Goal: Communication & Community: Answer question/provide support

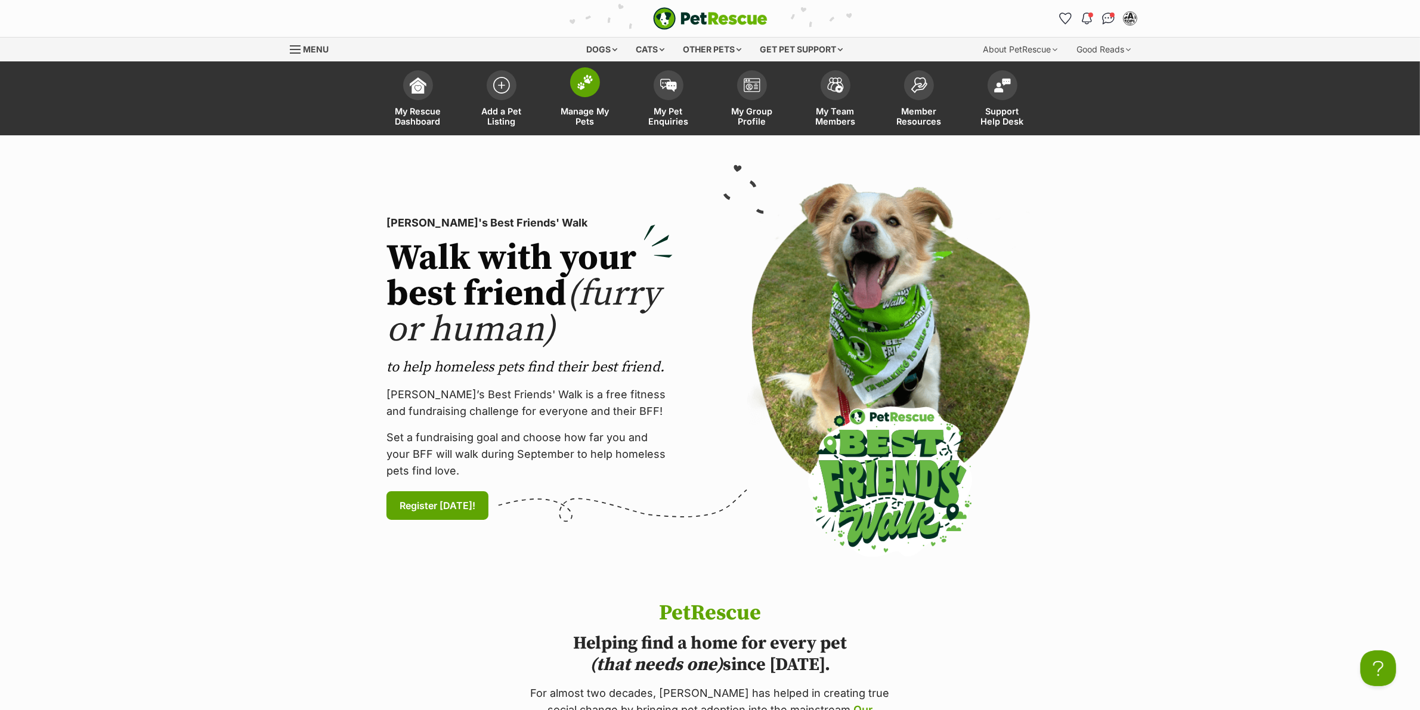
click at [591, 95] on span at bounding box center [585, 82] width 30 height 30
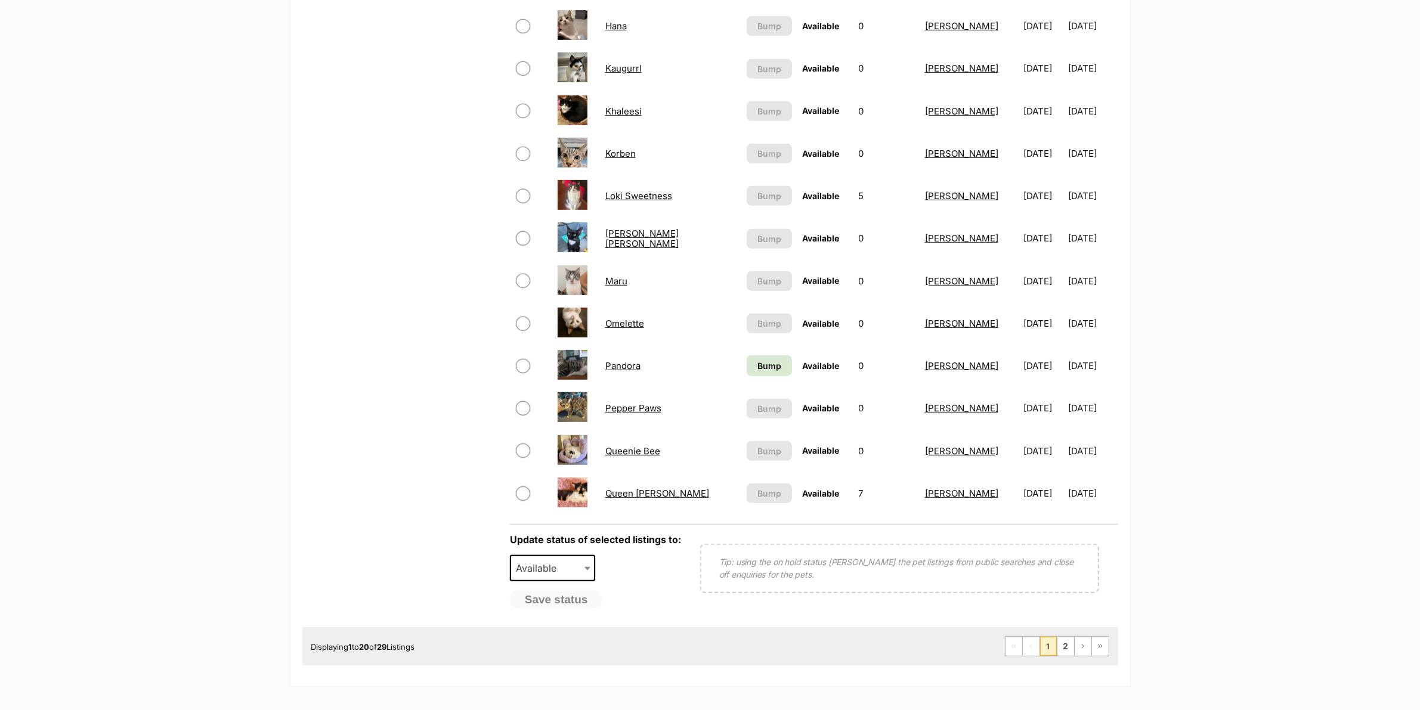
scroll to position [671, 0]
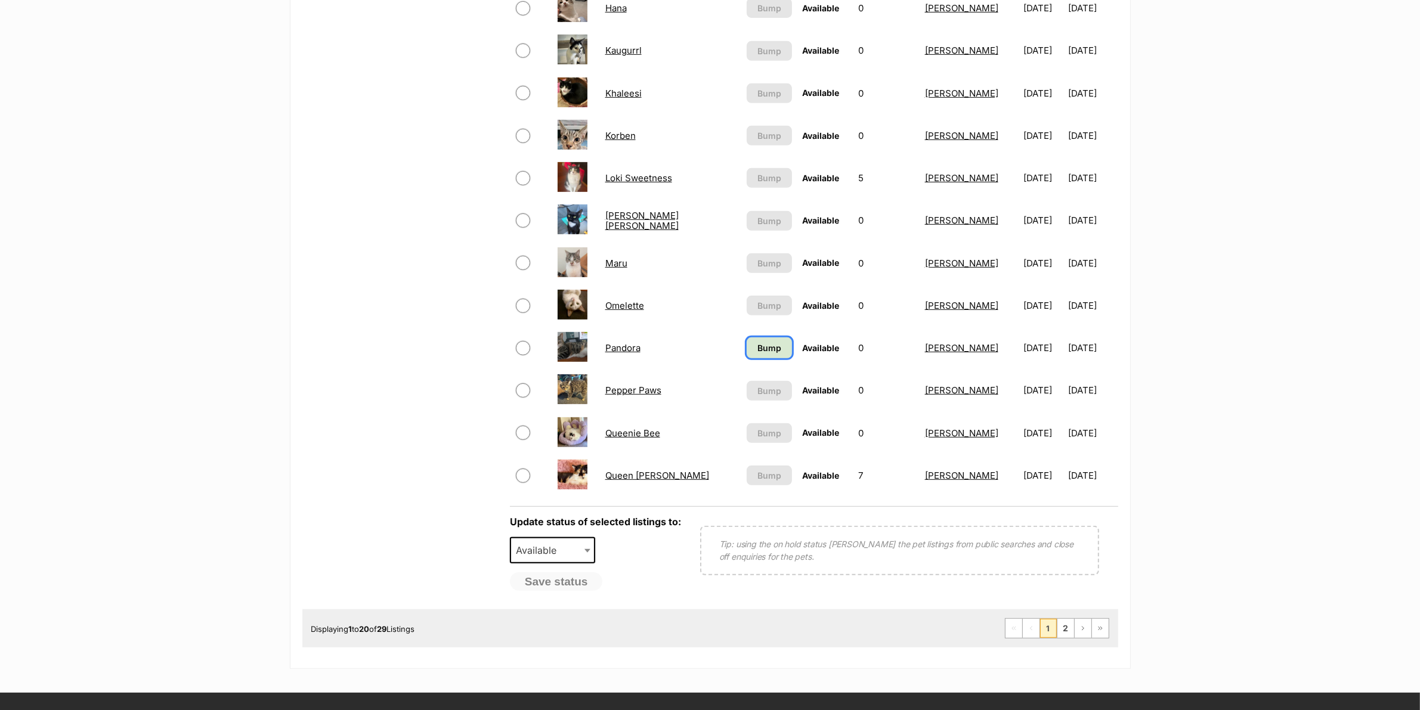
click at [770, 346] on span "Bump" at bounding box center [769, 348] width 24 height 13
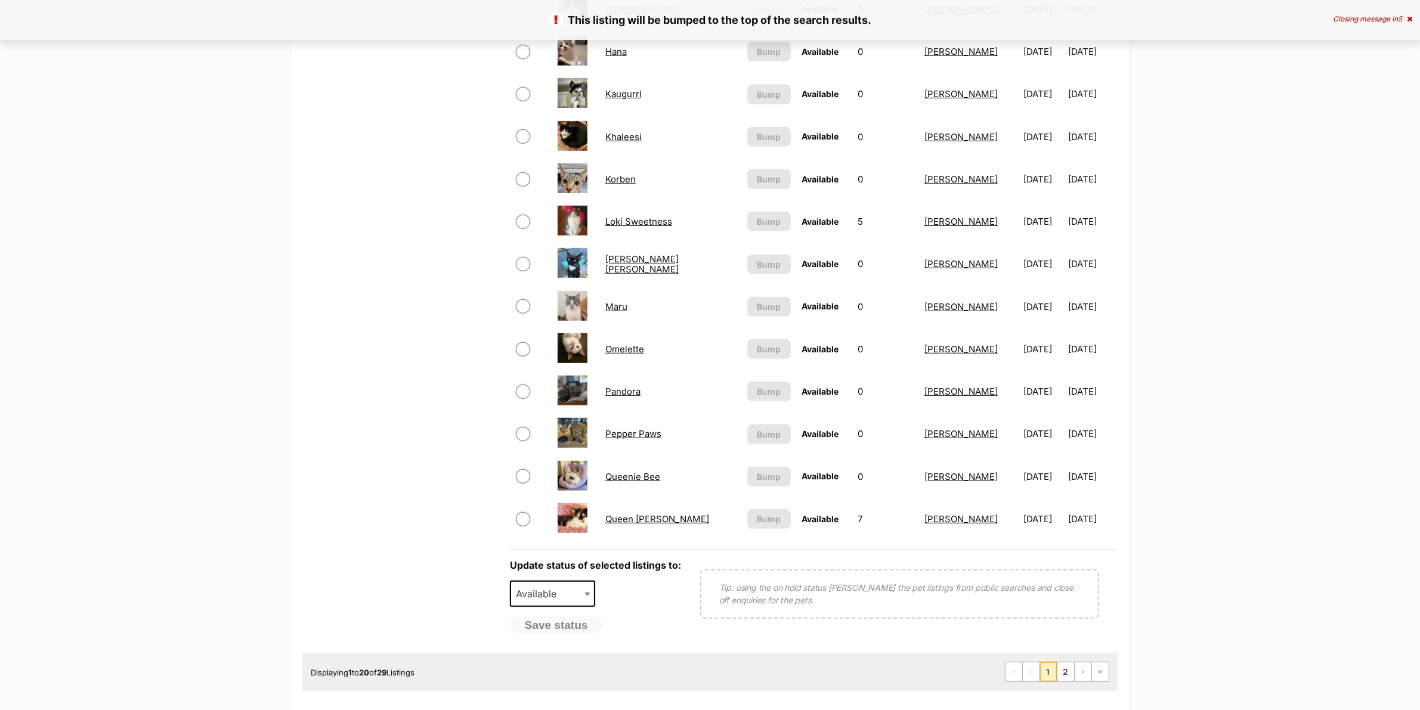
scroll to position [671, 0]
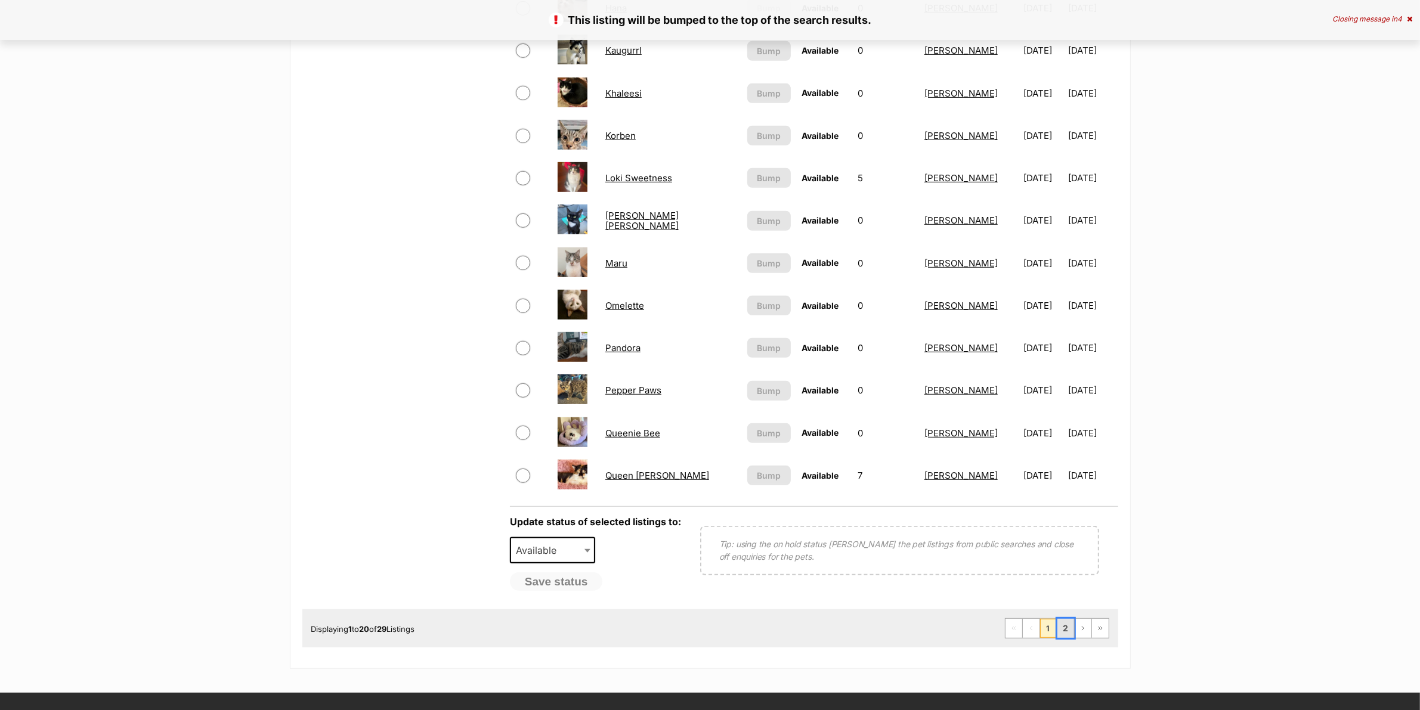
click at [1070, 624] on link "2" at bounding box center [1065, 628] width 17 height 19
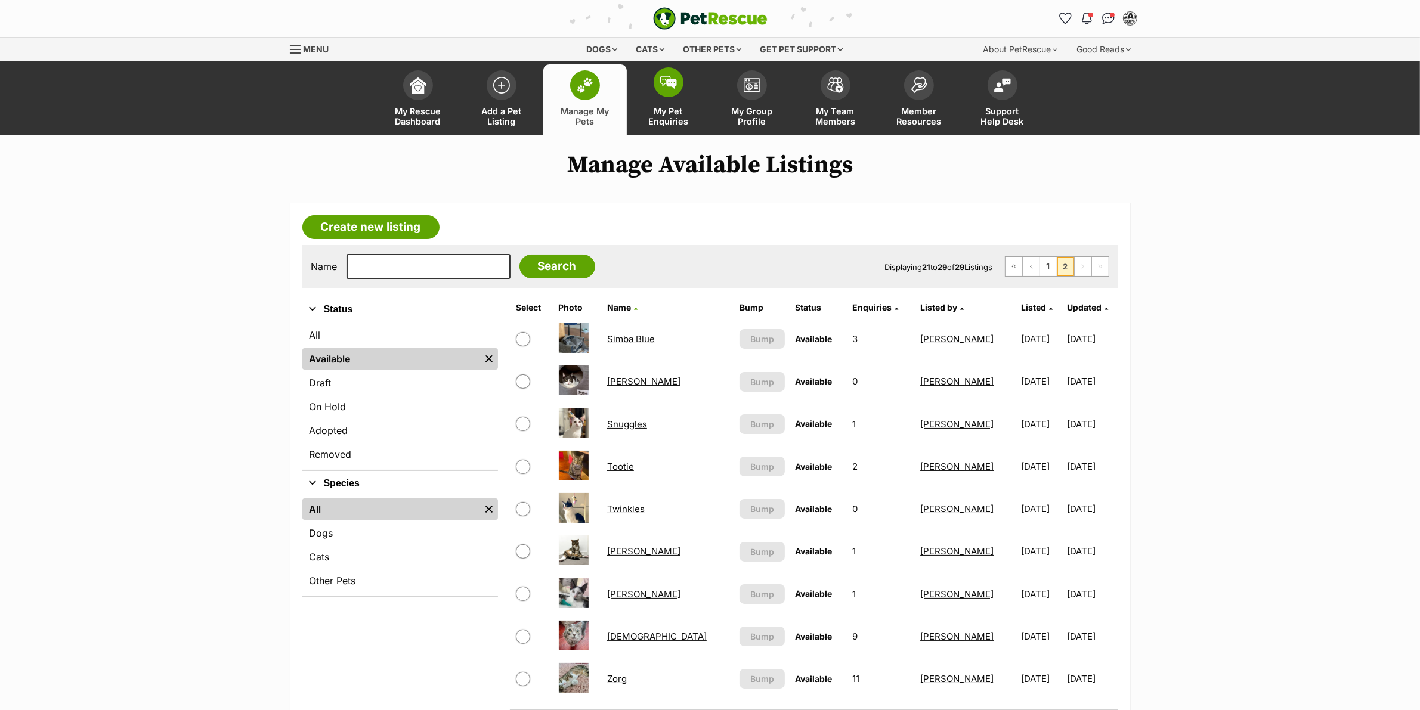
click at [663, 103] on link "My Pet Enquiries" at bounding box center [668, 99] width 83 height 71
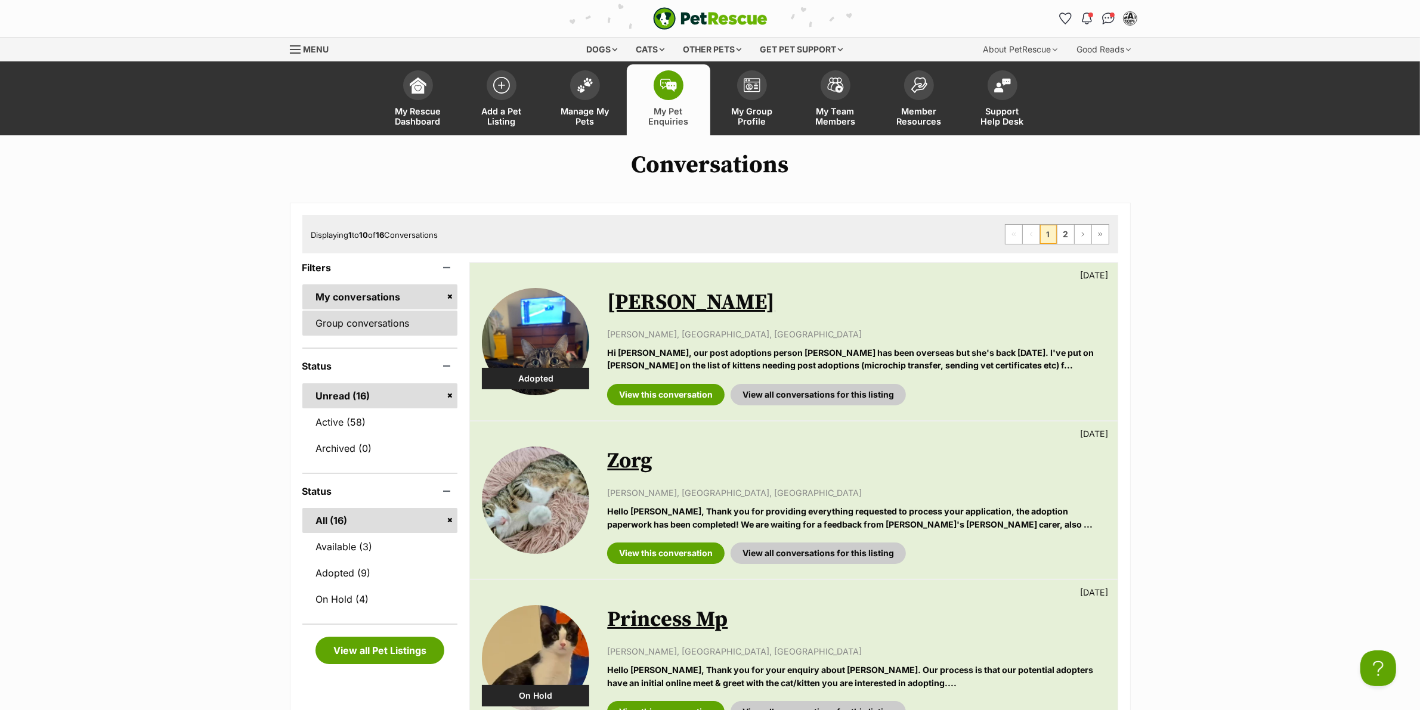
click at [342, 316] on link "Group conversations" at bounding box center [380, 323] width 156 height 25
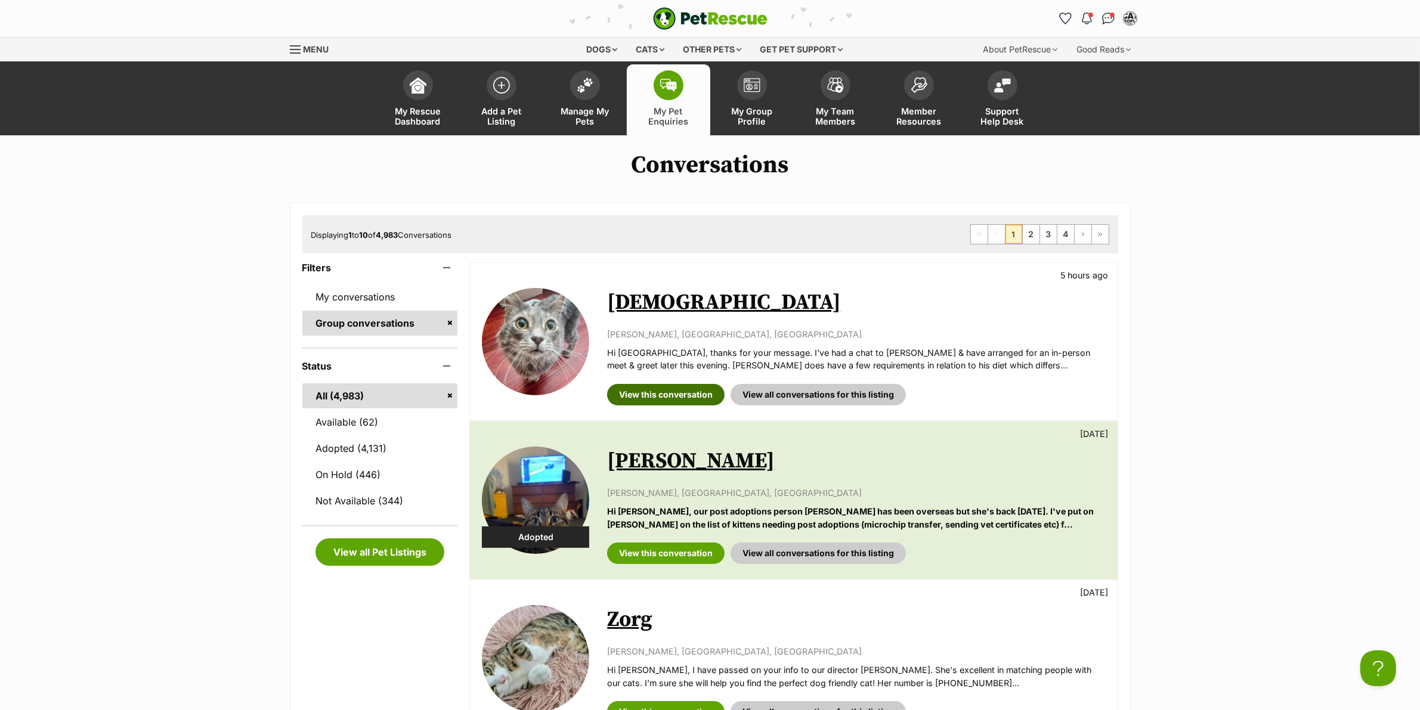
click at [674, 397] on link "View this conversation" at bounding box center [665, 394] width 117 height 21
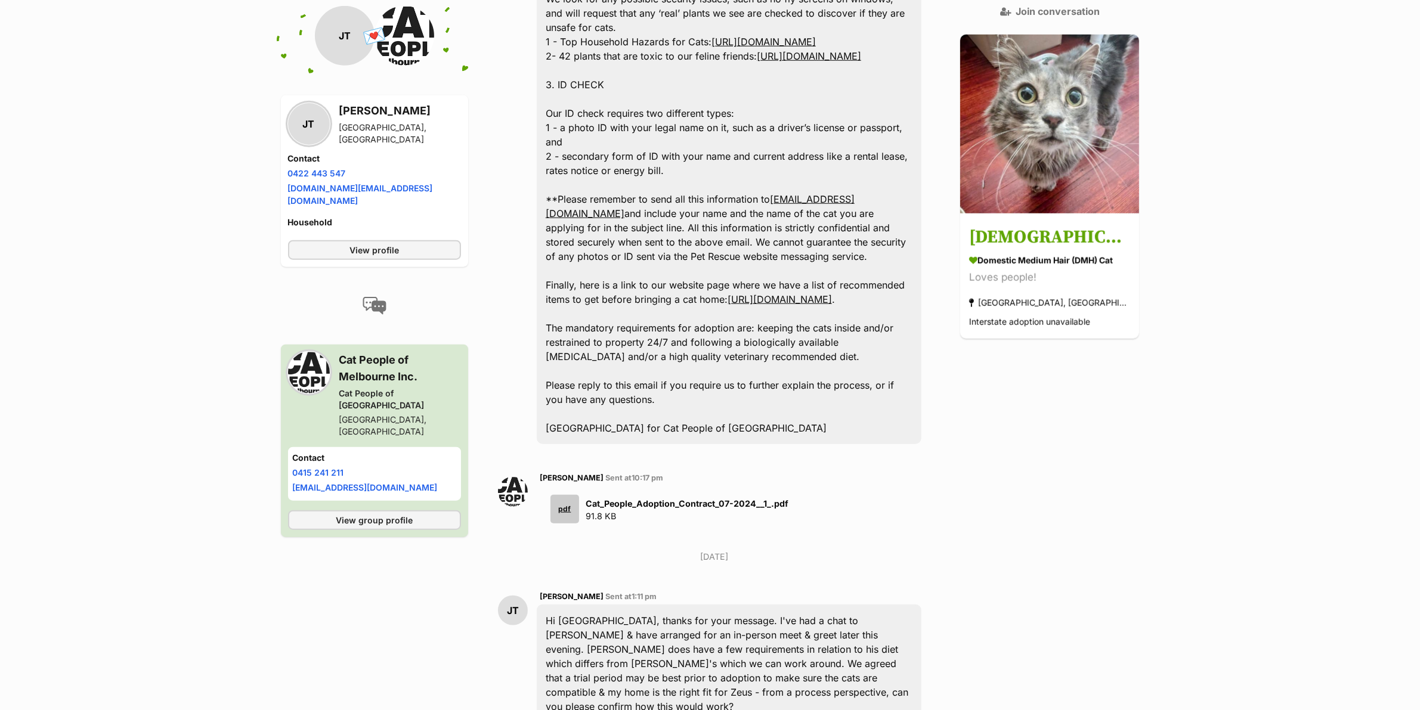
scroll to position [1469, 0]
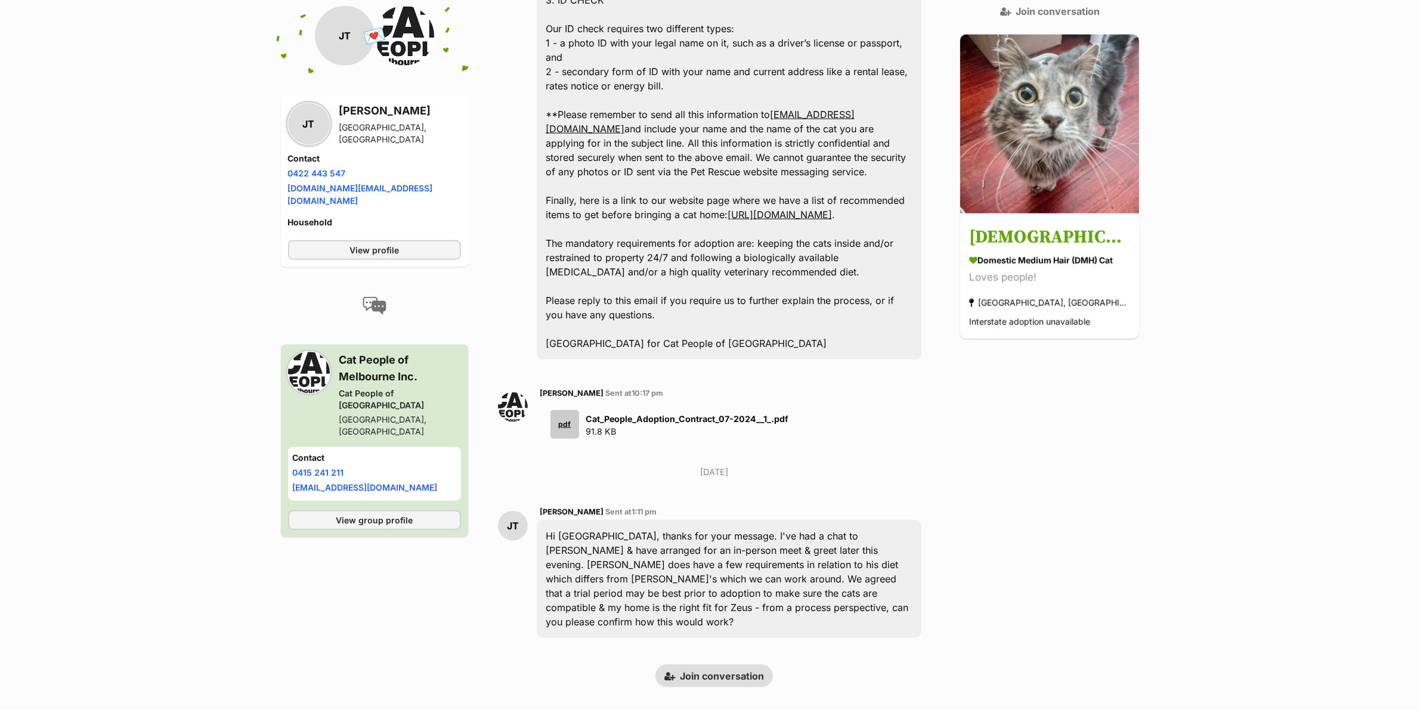
click at [739, 665] on link "Join conversation" at bounding box center [713, 676] width 117 height 23
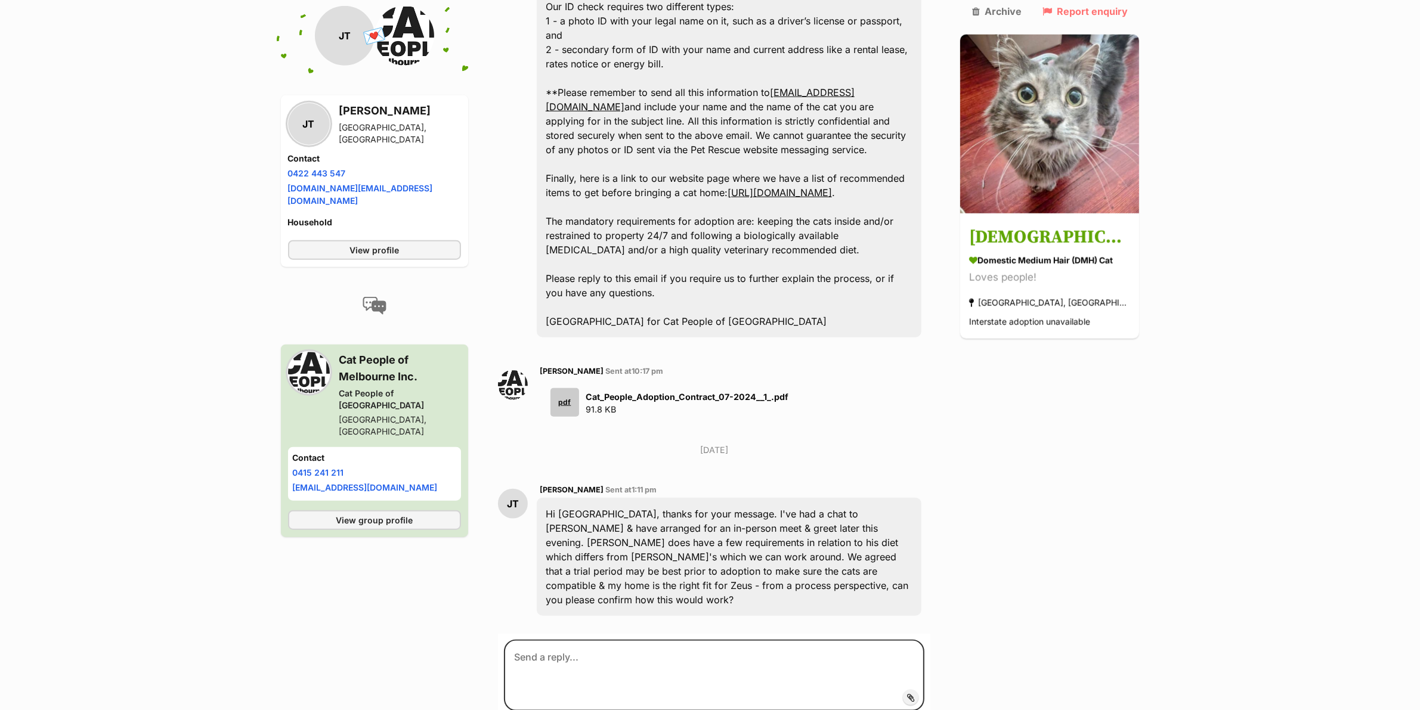
scroll to position [1618, 0]
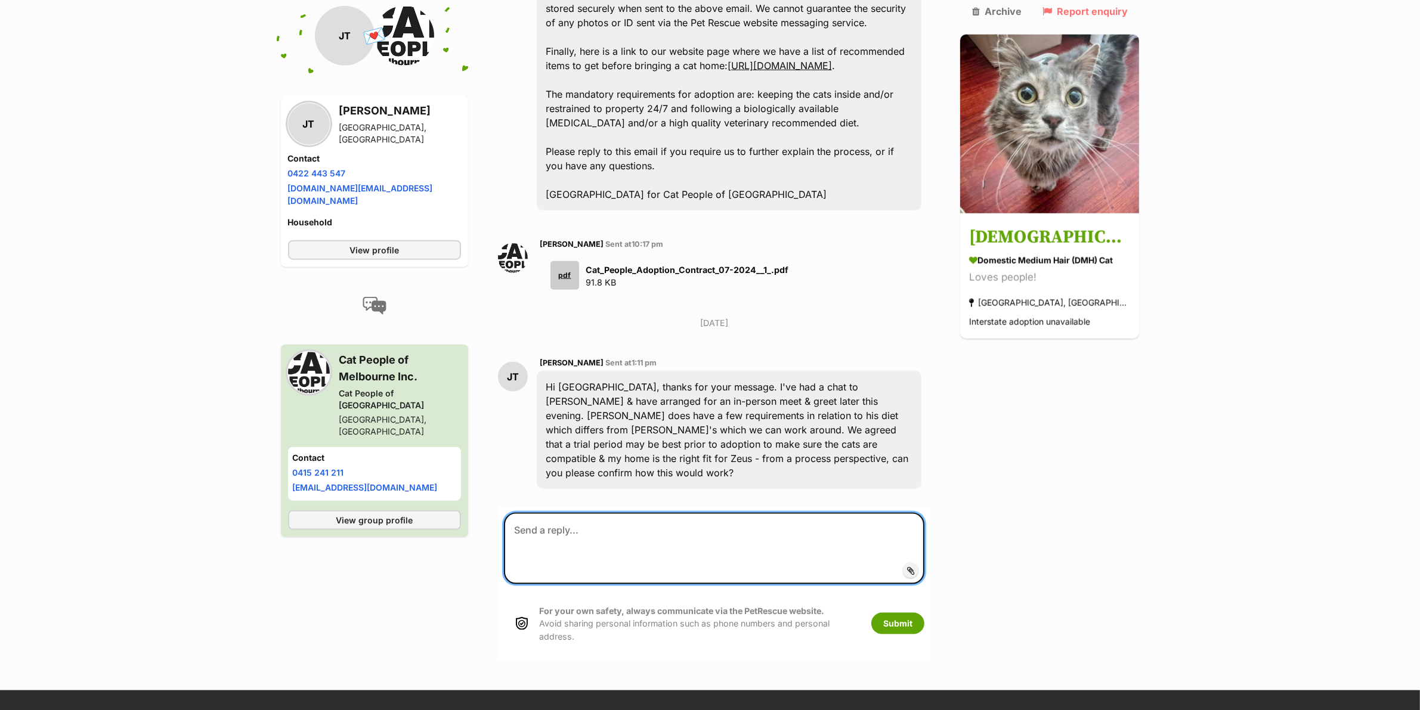
click at [645, 513] on textarea at bounding box center [714, 549] width 421 height 72
type textarea "Hi Jane"
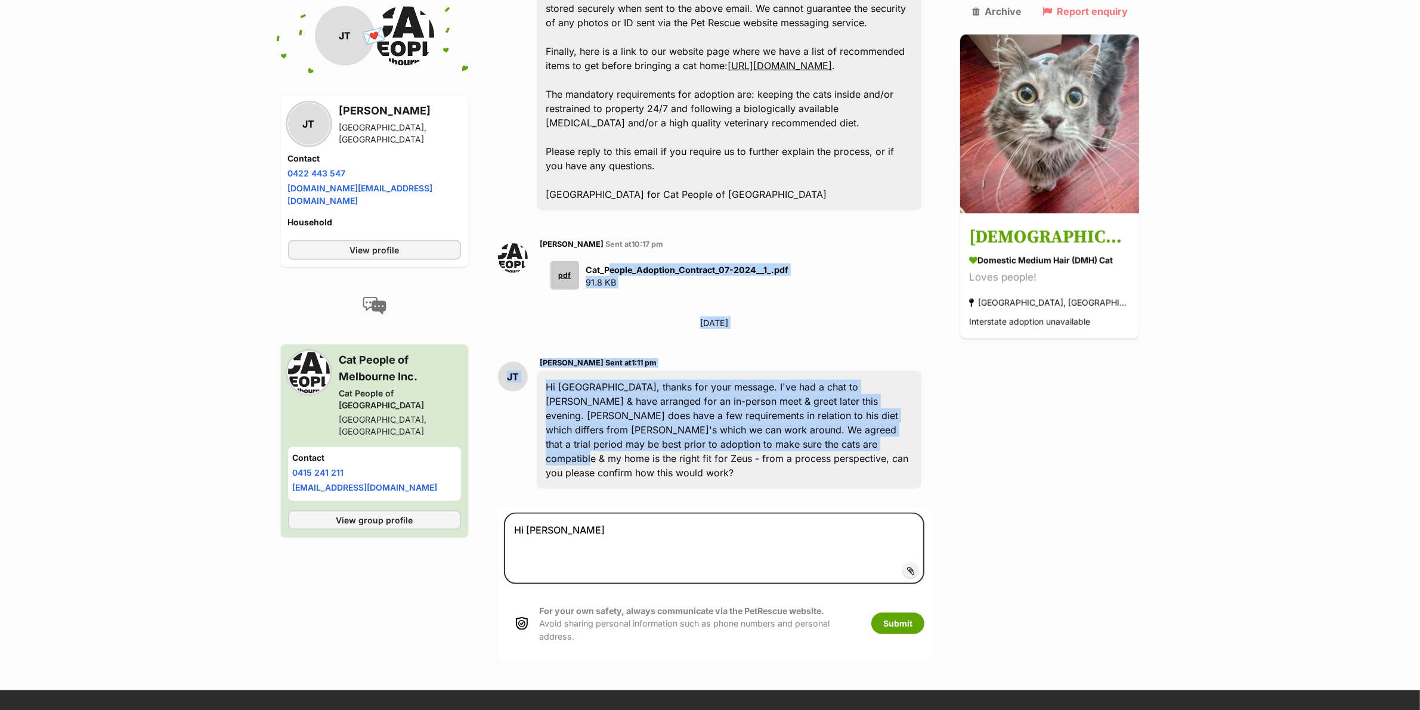
drag, startPoint x: 753, startPoint y: 391, endPoint x: 637, endPoint y: 222, distance: 204.9
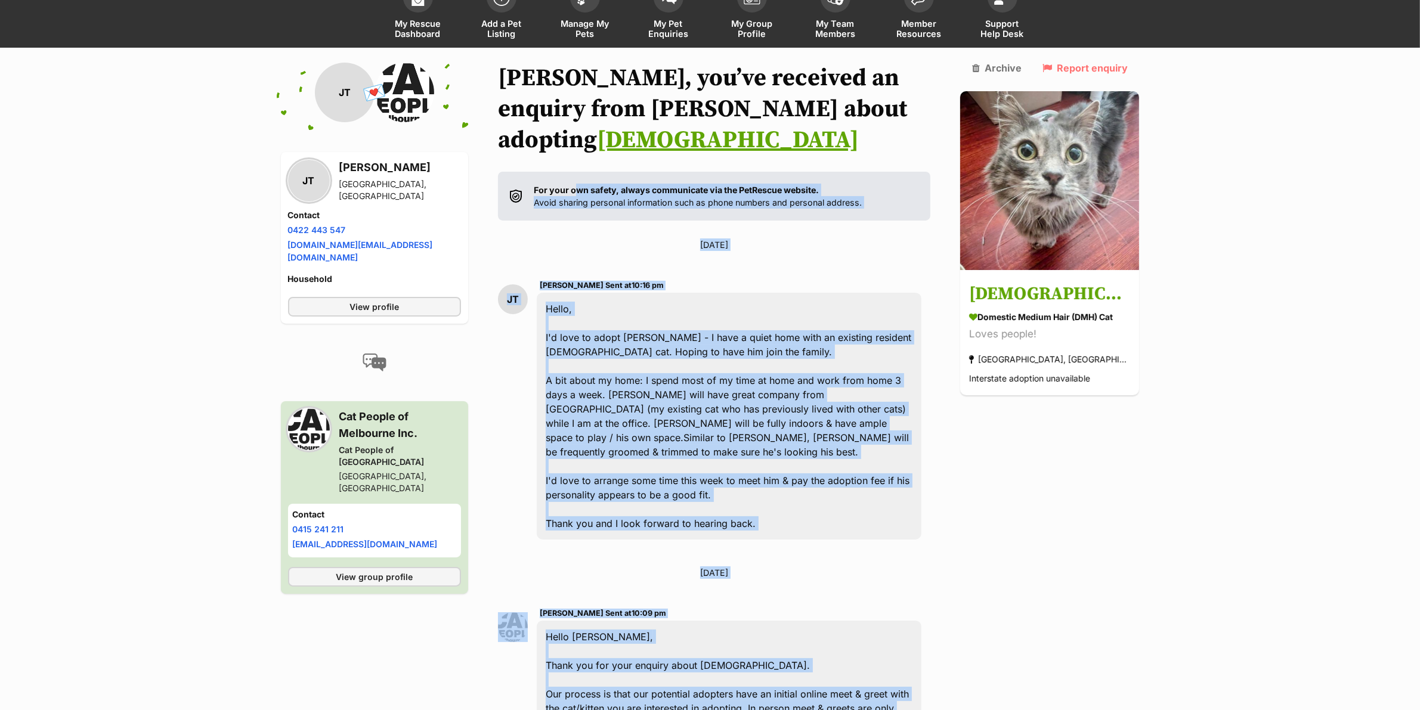
scroll to position [0, 0]
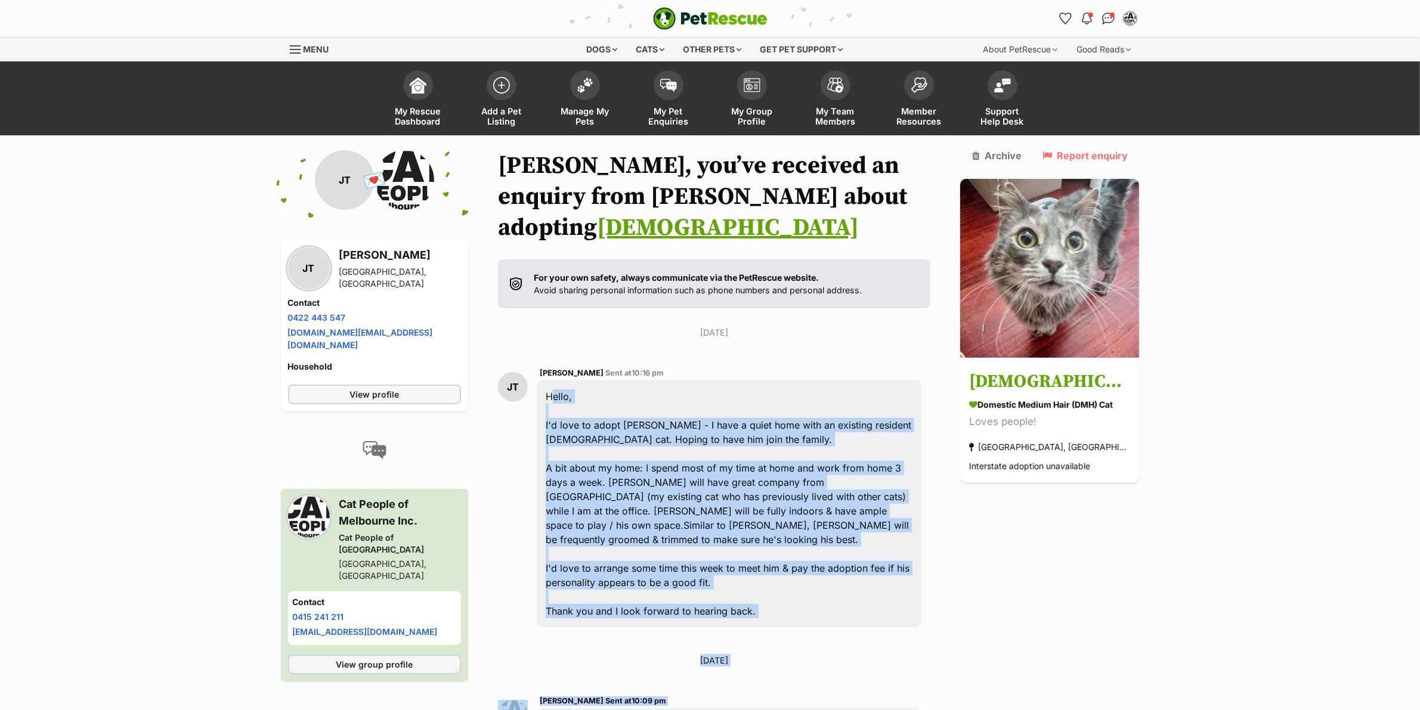
drag, startPoint x: 764, startPoint y: 402, endPoint x: 546, endPoint y: 355, distance: 223.9
copy div "Hello, I'd love to adopt Zeus - I have a quiet home with an existing resident m…"
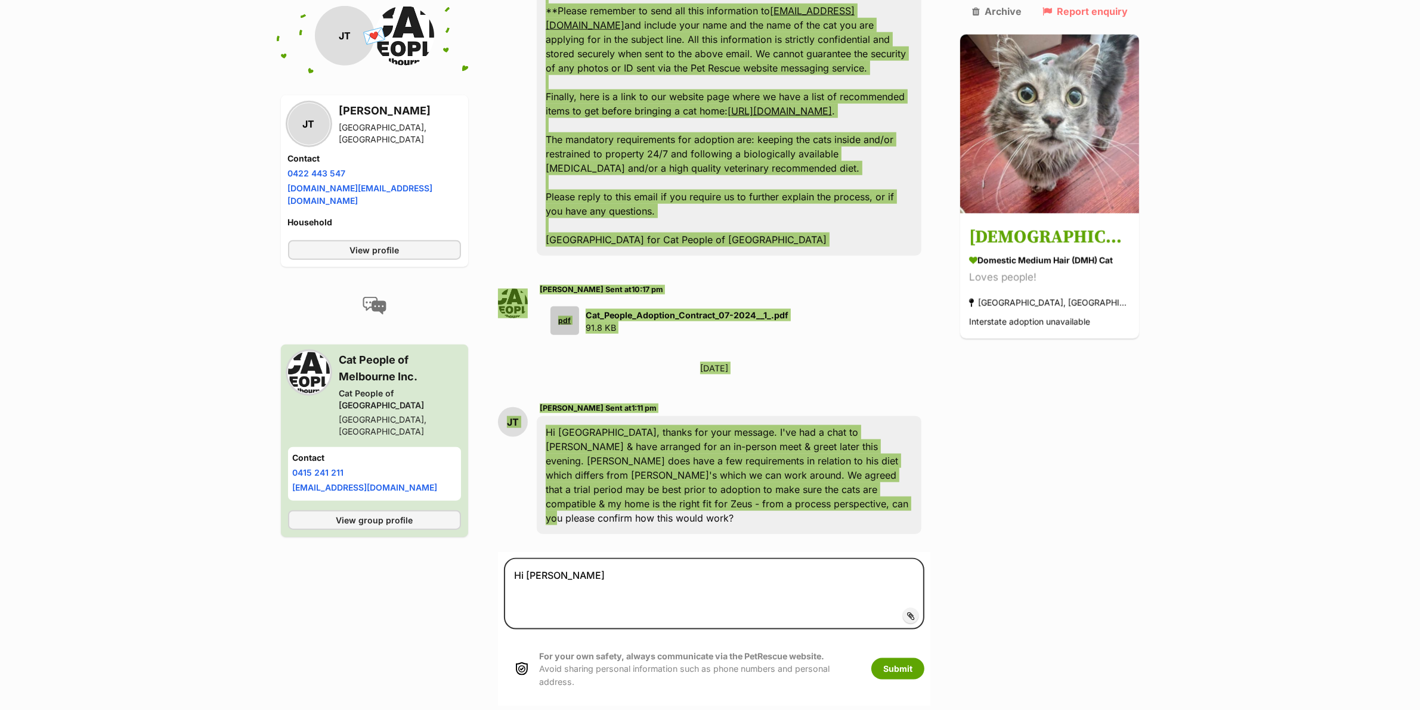
scroll to position [1863, 0]
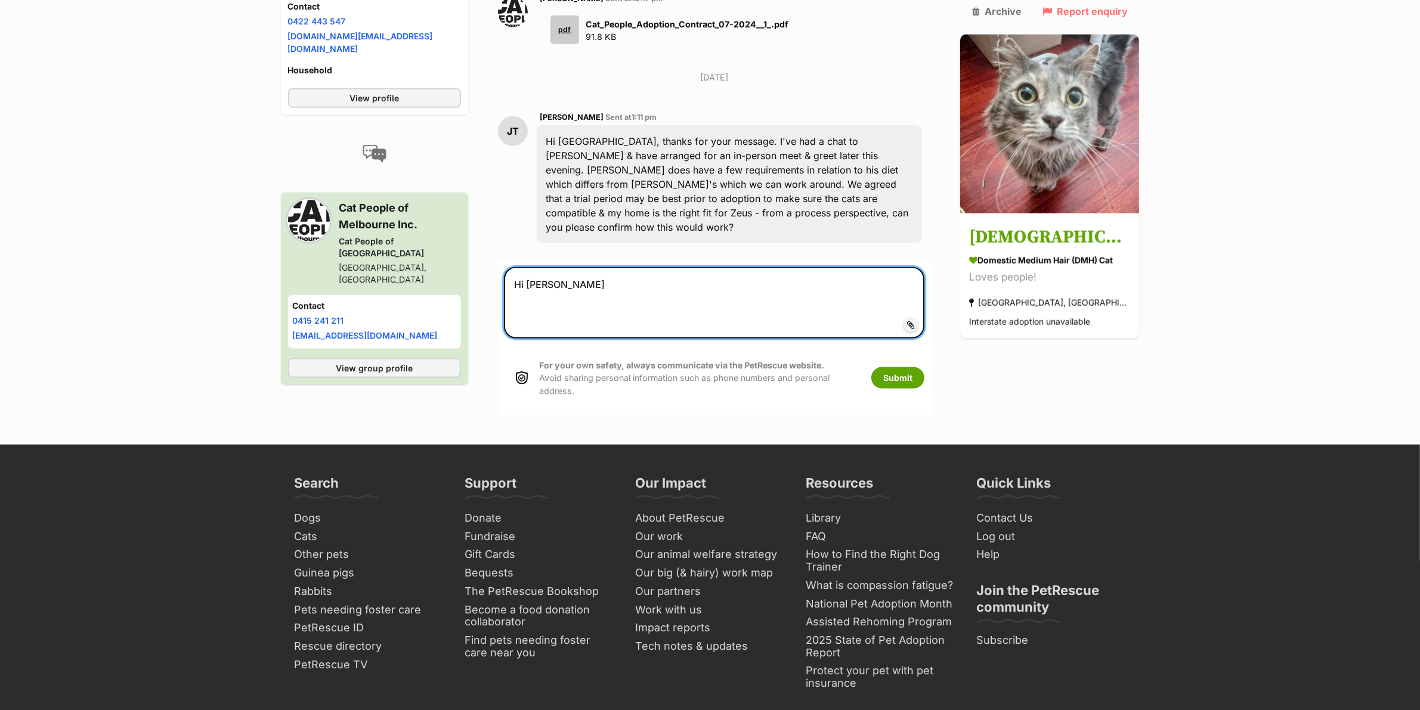
drag, startPoint x: 592, startPoint y: 218, endPoint x: 460, endPoint y: 191, distance: 134.4
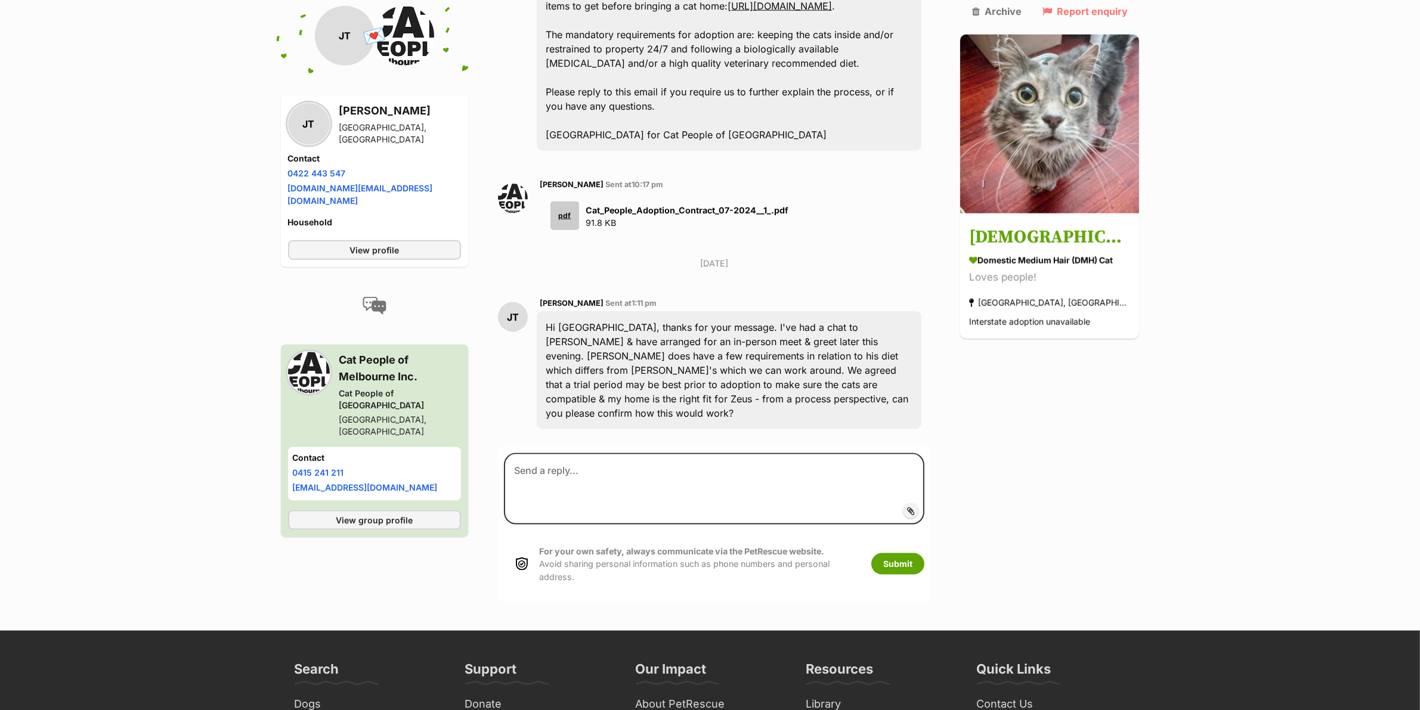
scroll to position [1640, 0]
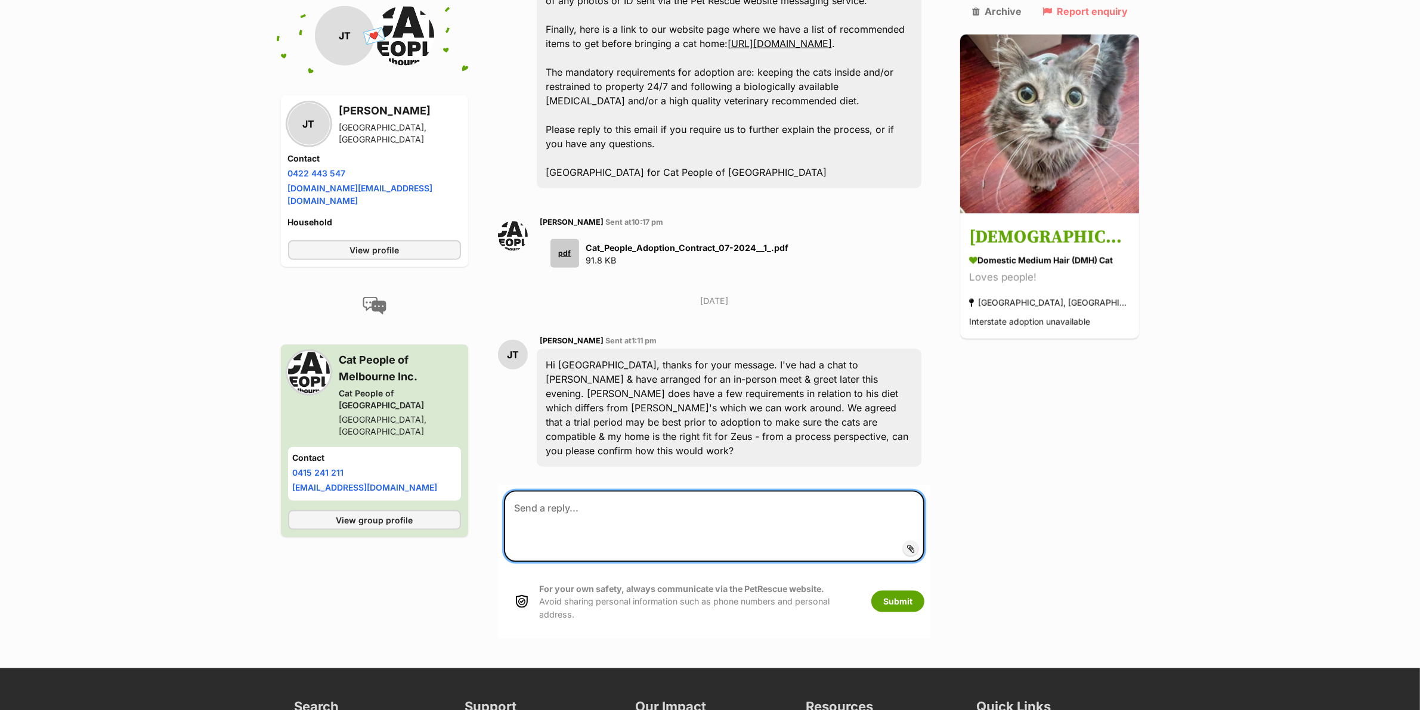
click at [671, 491] on textarea at bounding box center [714, 527] width 421 height 72
paste textarea "Hi Jane, That sounds great - thank you for the update, and it’s great to hear y…"
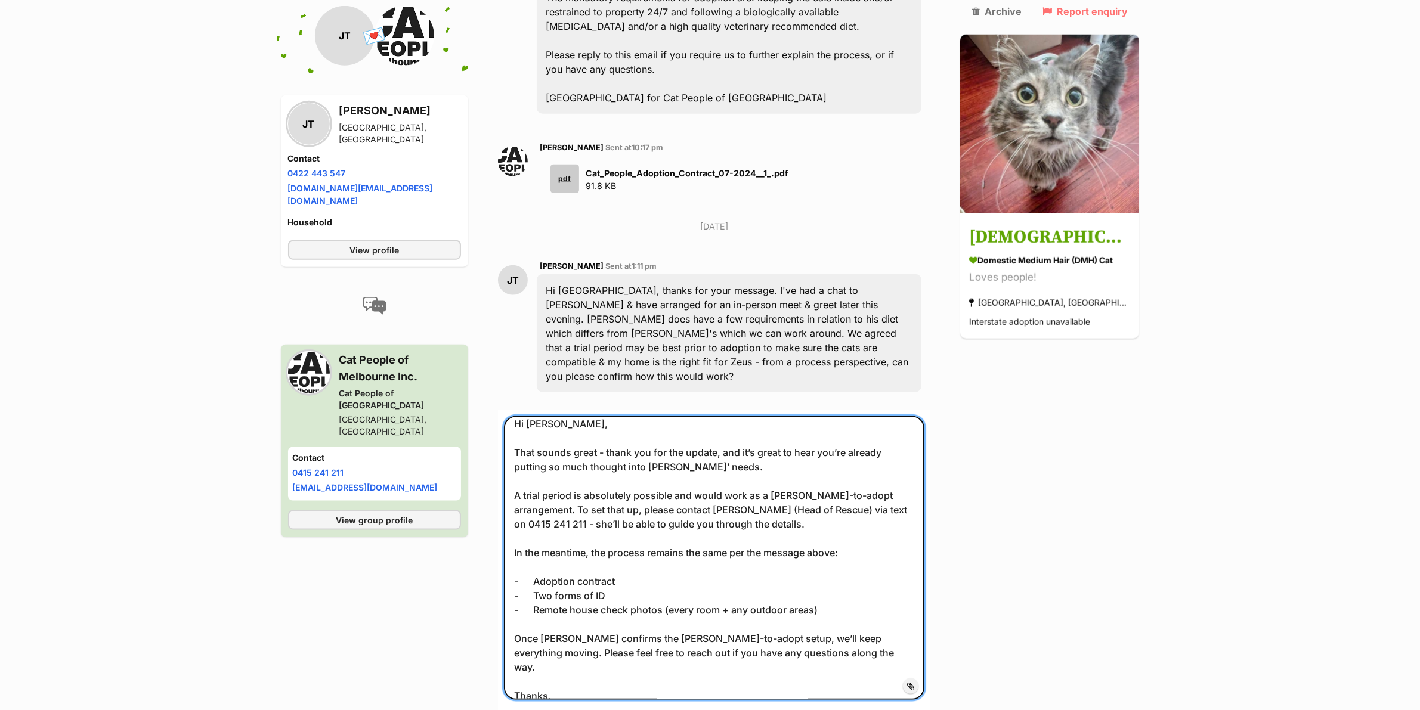
scroll to position [21, 0]
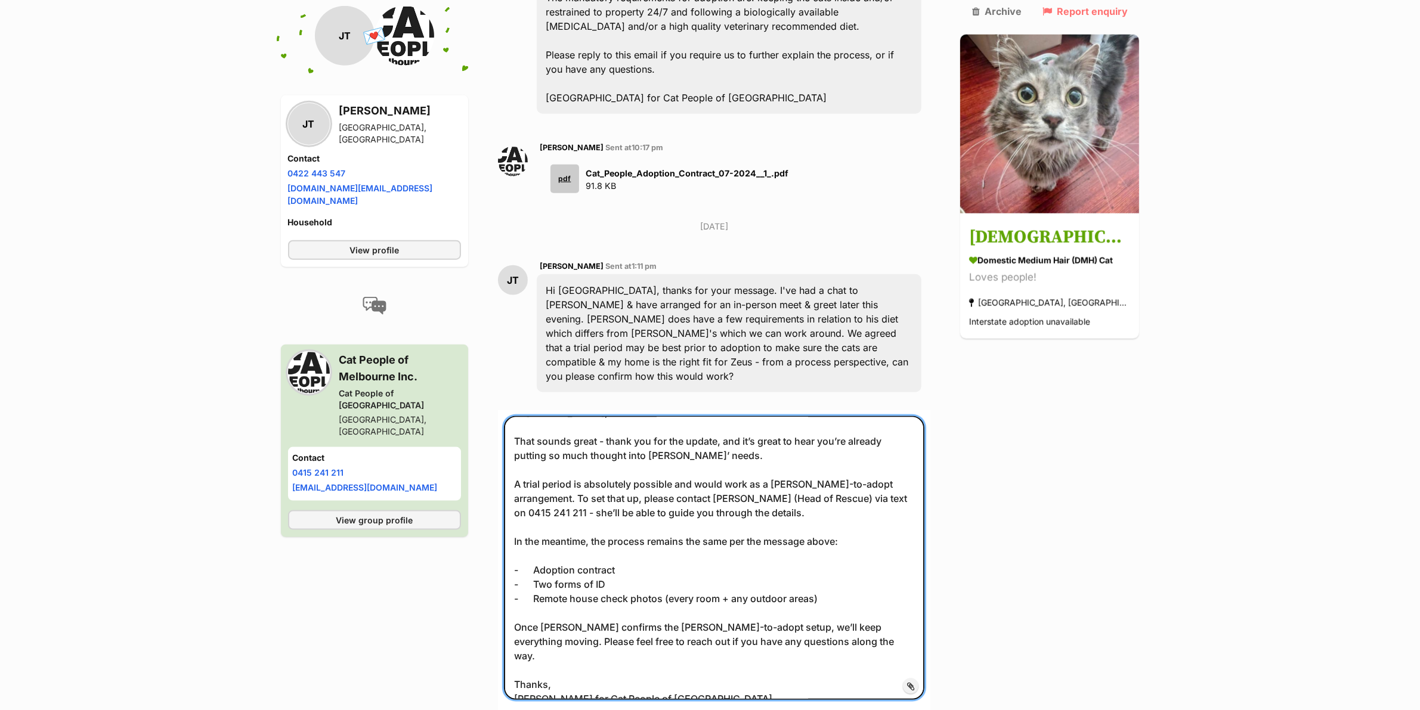
type textarea "Hi Jane, That sounds great - thank you for the update, and it’s great to hear y…"
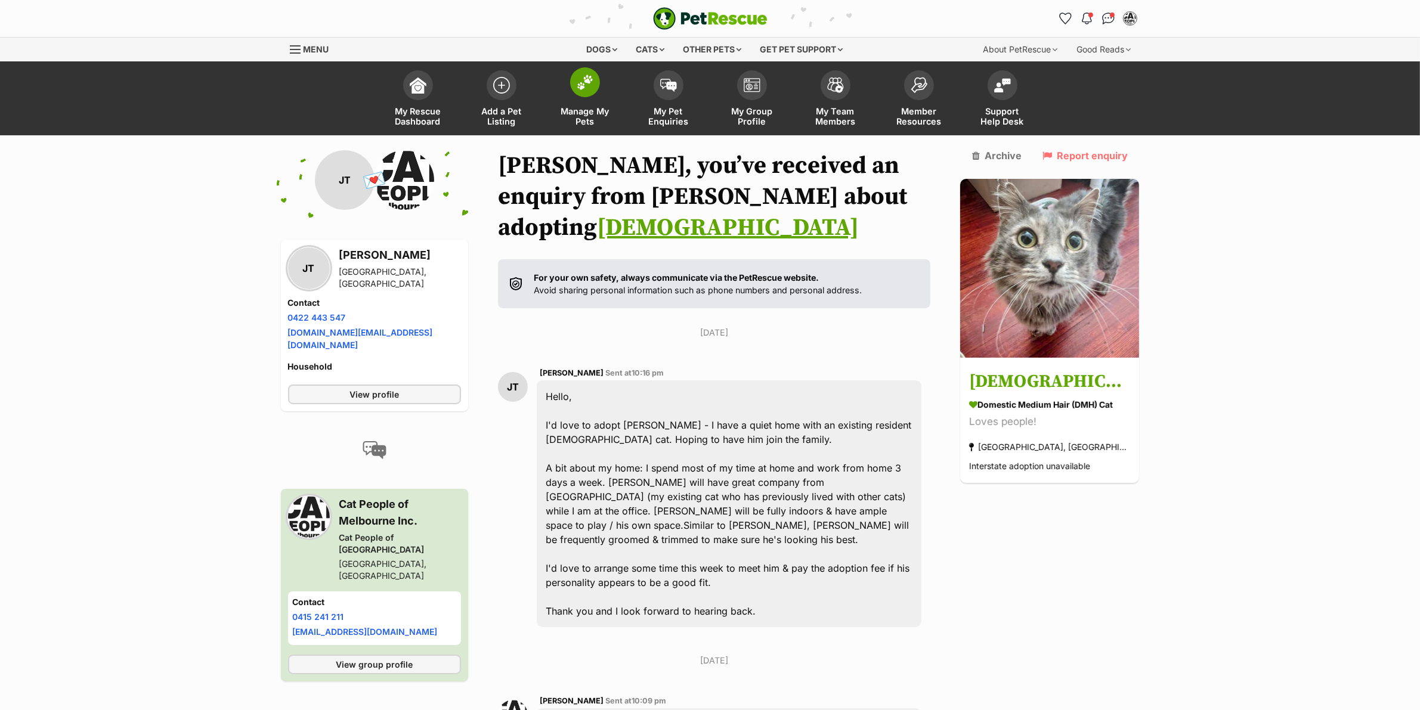
click at [586, 98] on link "Manage My Pets" at bounding box center [584, 99] width 83 height 71
